Goal: Transaction & Acquisition: Purchase product/service

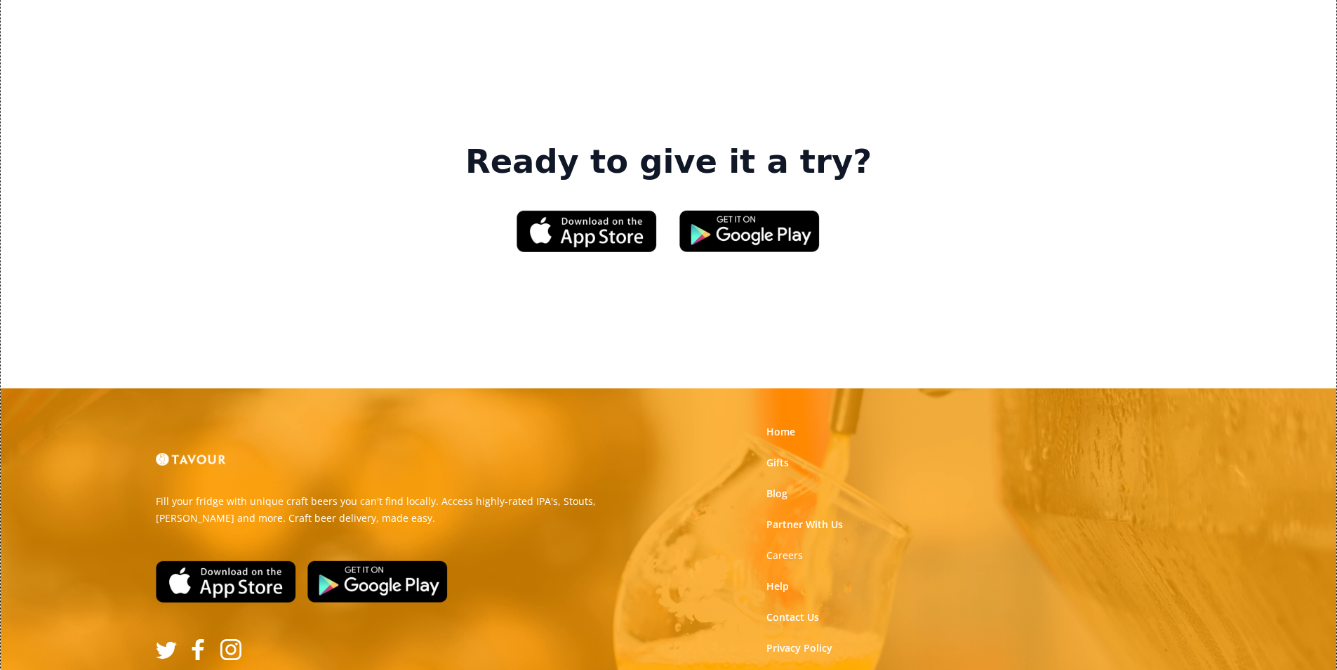
scroll to position [2124, 0]
click at [777, 455] on link "Gifts" at bounding box center [778, 462] width 22 height 14
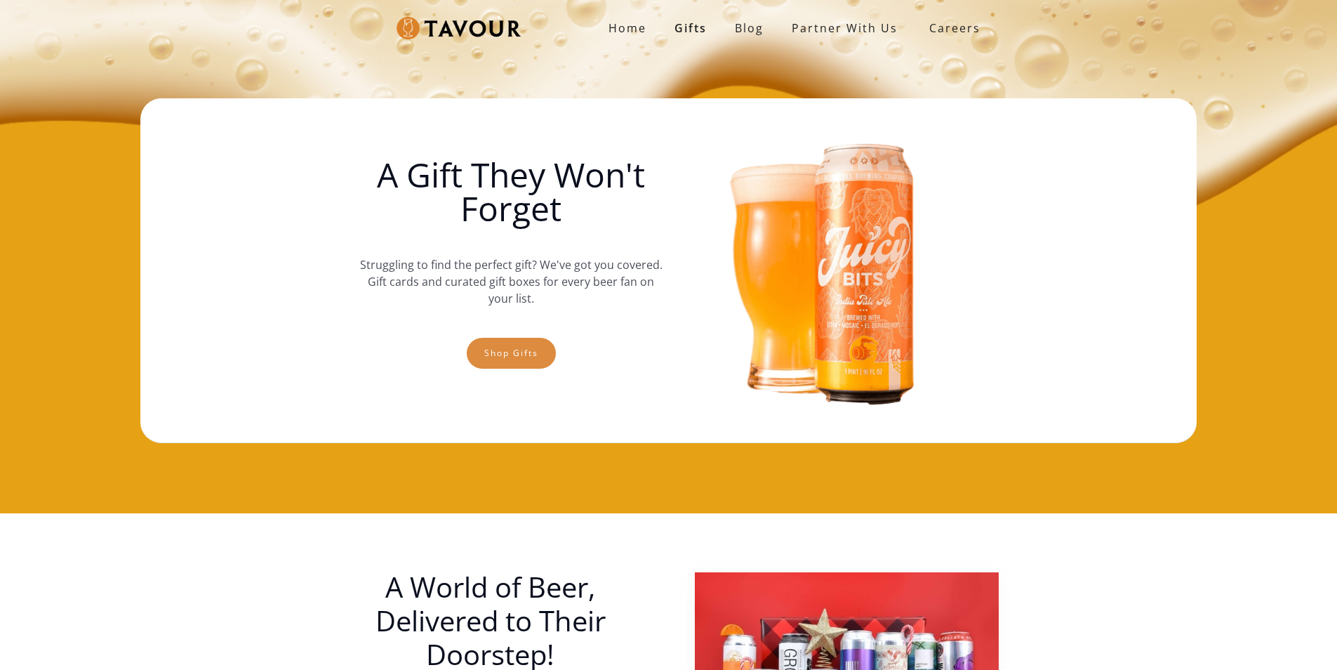
click at [496, 357] on link "Shop gifts" at bounding box center [511, 353] width 89 height 31
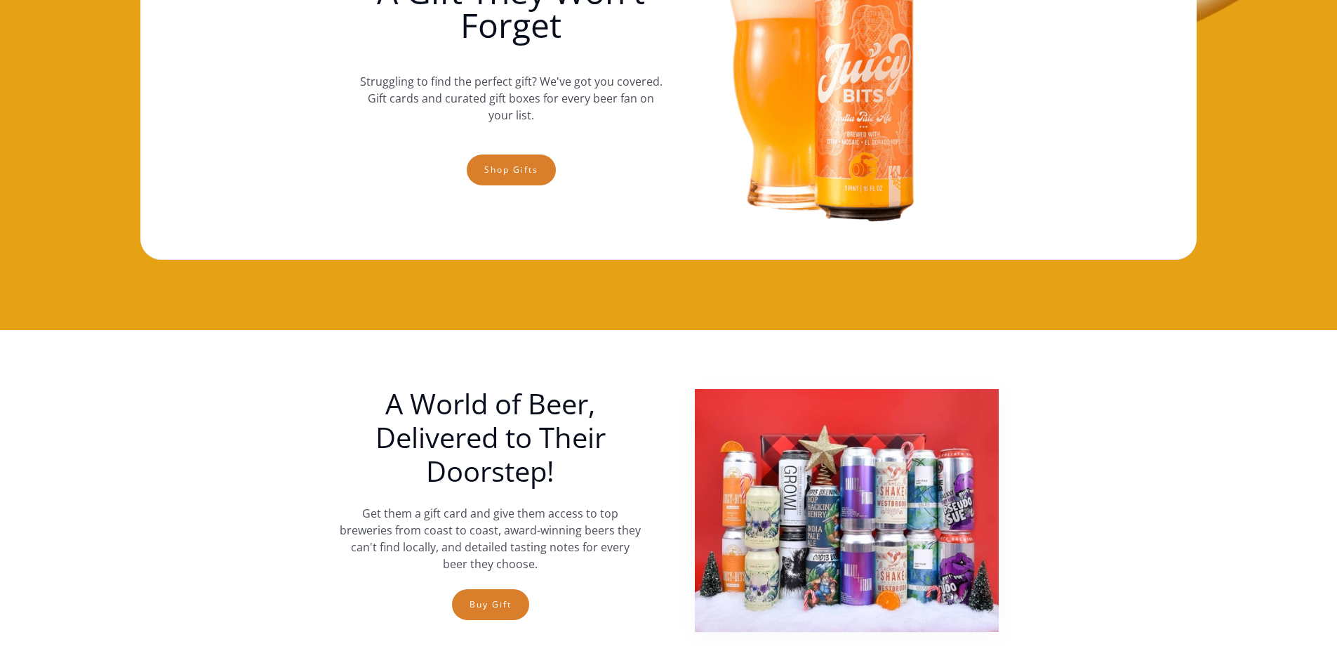
scroll to position [162, 0]
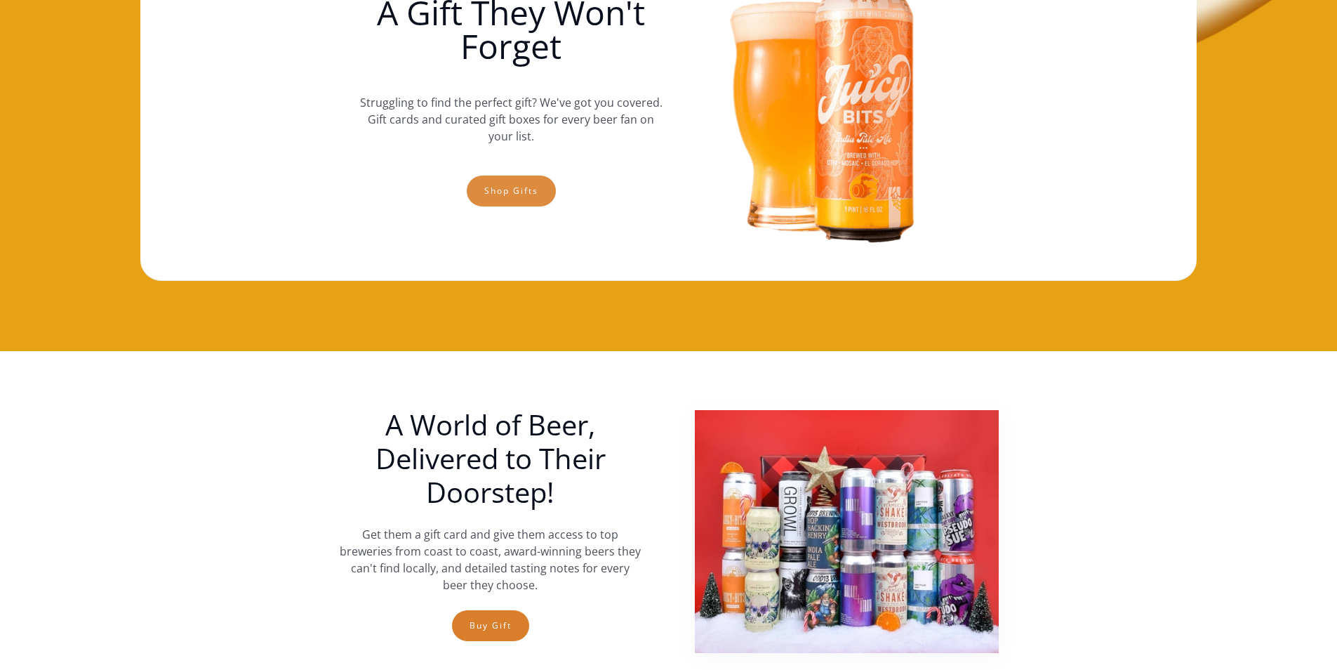
click at [472, 187] on link "Shop gifts" at bounding box center [511, 190] width 89 height 31
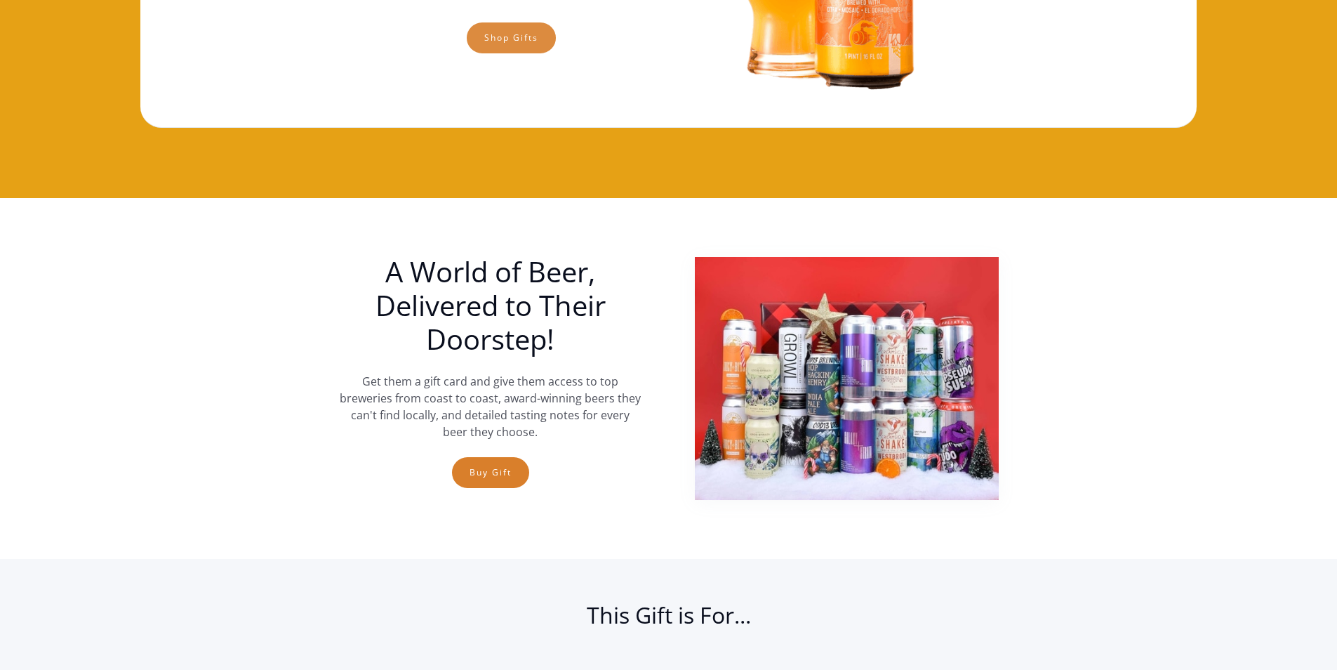
scroll to position [232, 0]
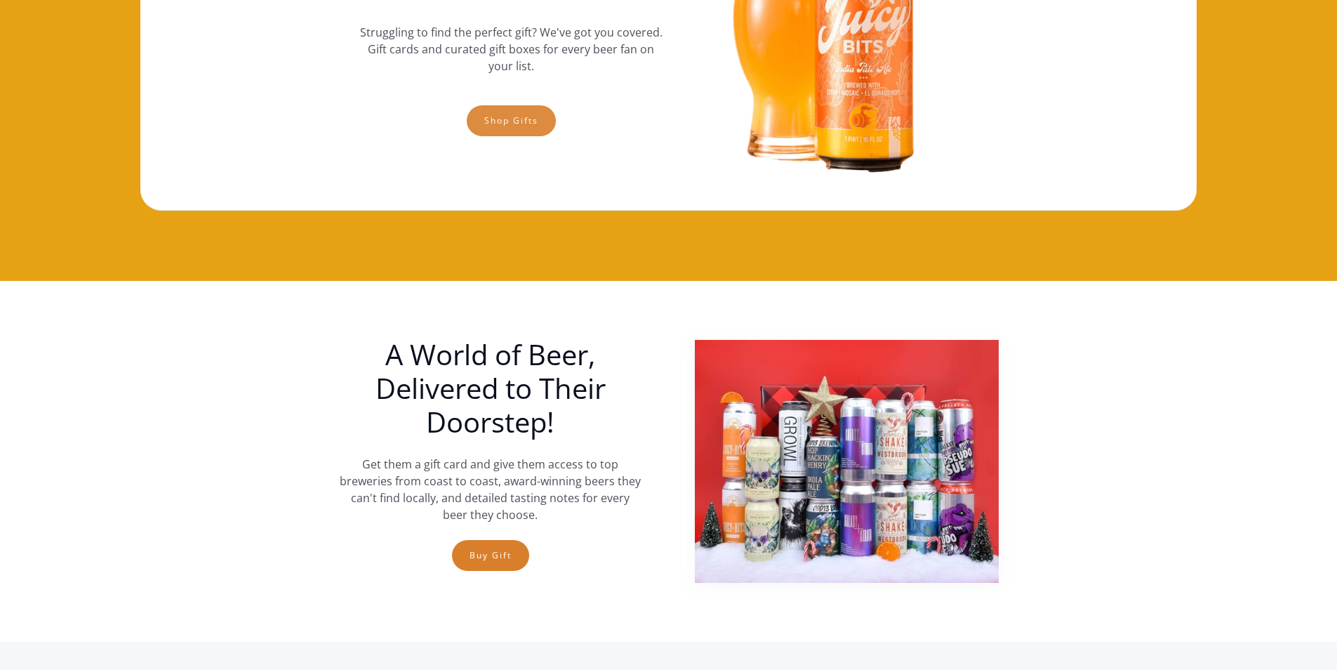
click at [533, 130] on link "Shop gifts" at bounding box center [511, 120] width 89 height 31
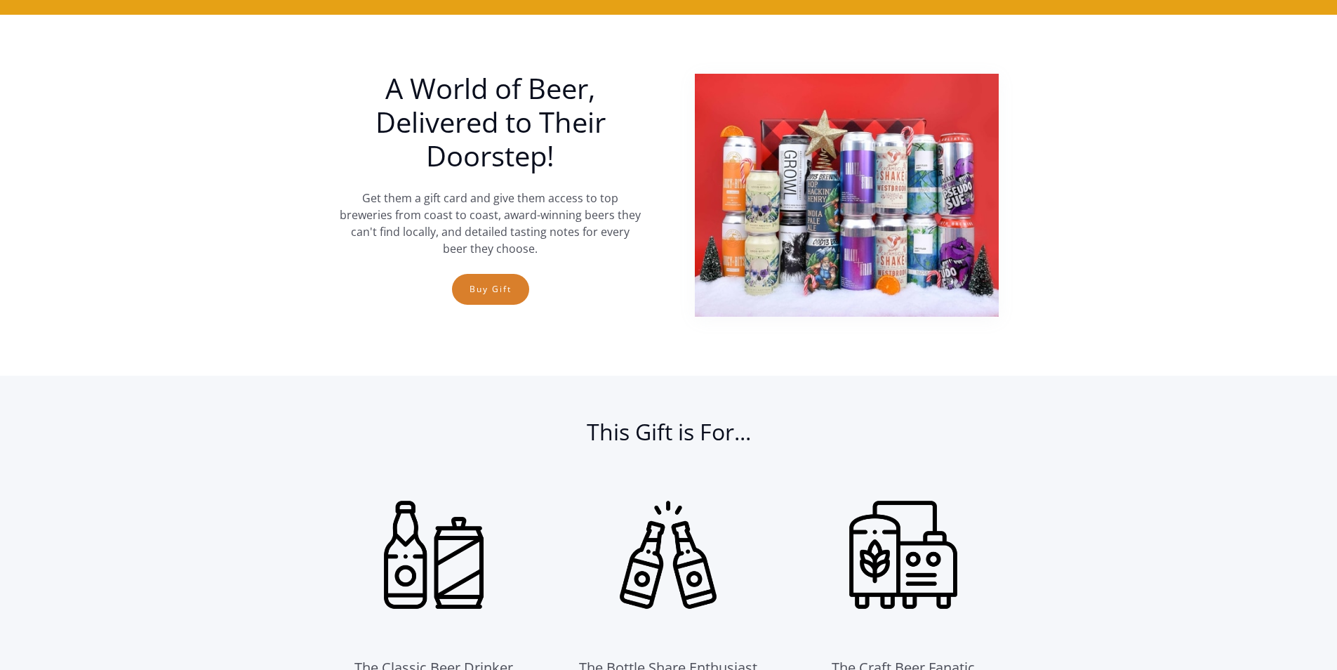
scroll to position [303, 0]
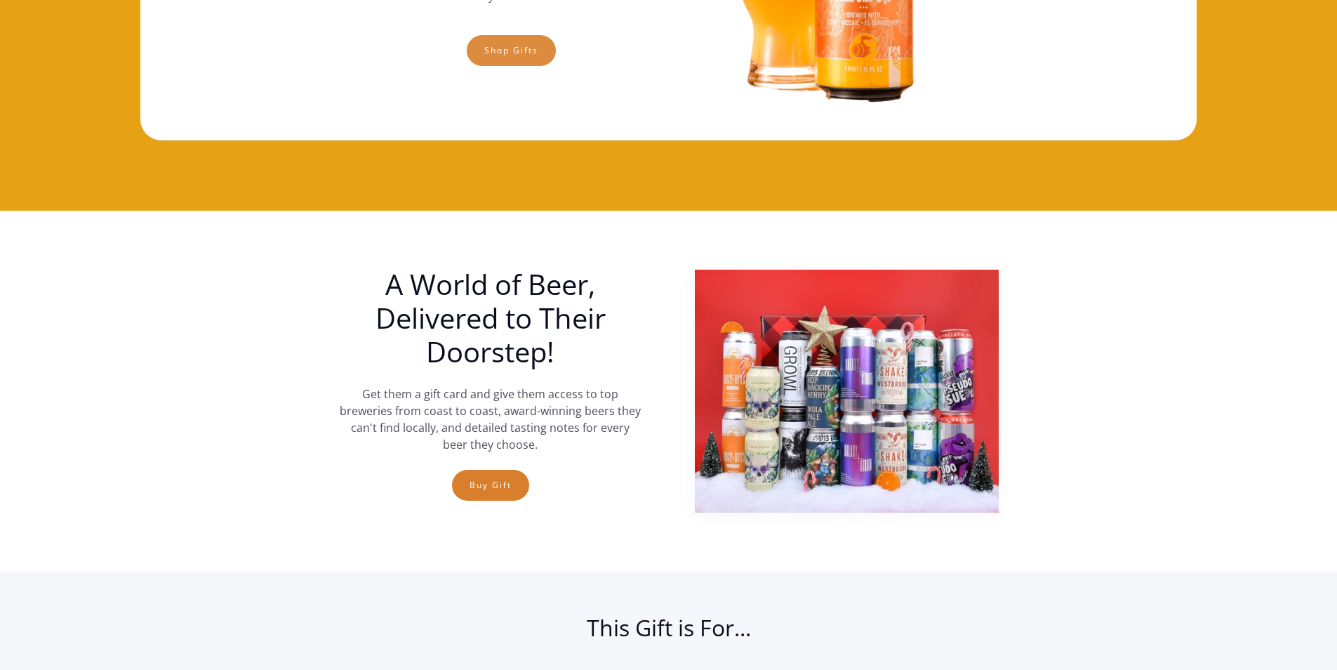
click at [489, 53] on link "Shop gifts" at bounding box center [511, 50] width 89 height 31
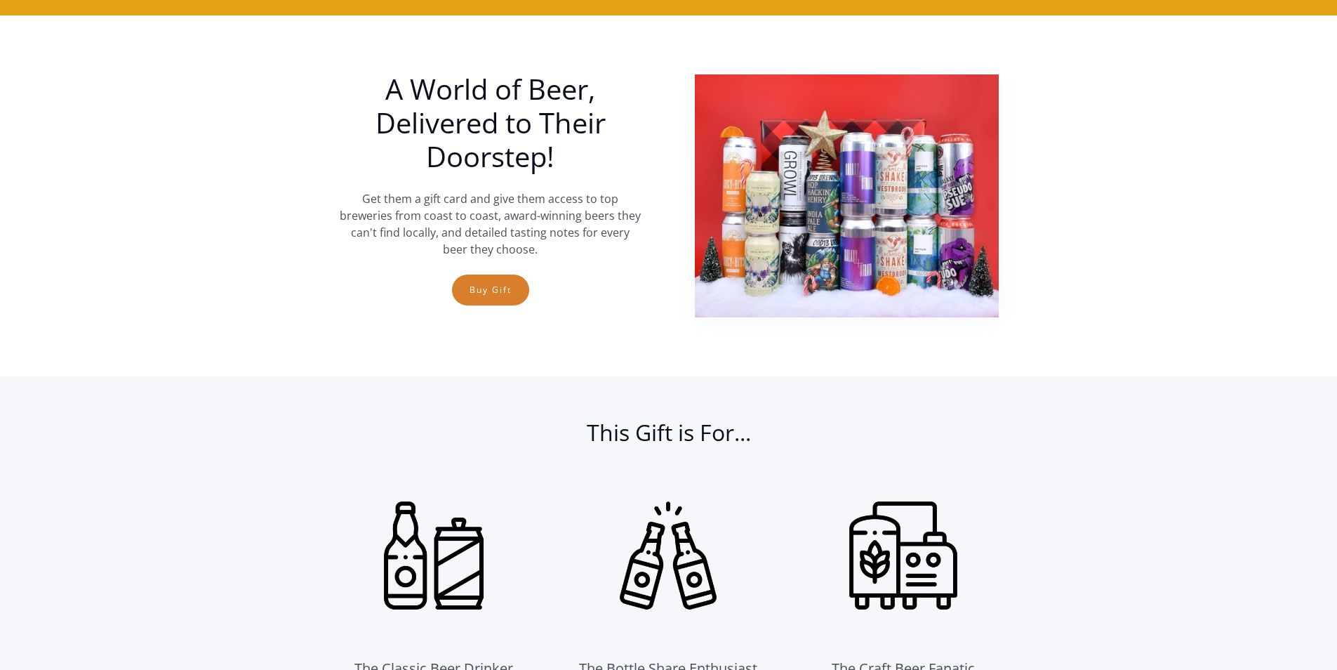
scroll to position [513, 0]
